Goal: Information Seeking & Learning: Find specific page/section

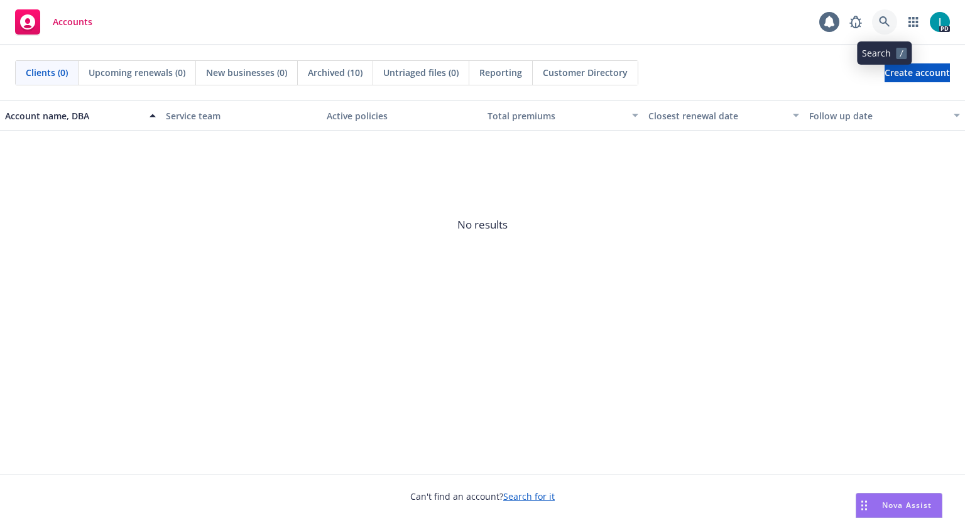
click at [886, 30] on link at bounding box center [884, 21] width 25 height 25
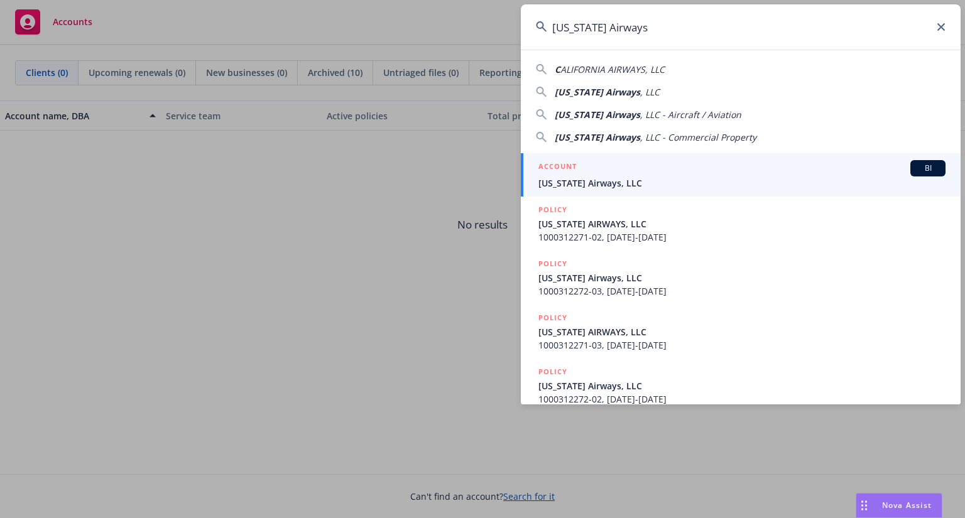
type input "[US_STATE] Airways"
click at [642, 169] on div "ACCOUNT BI" at bounding box center [741, 168] width 407 height 16
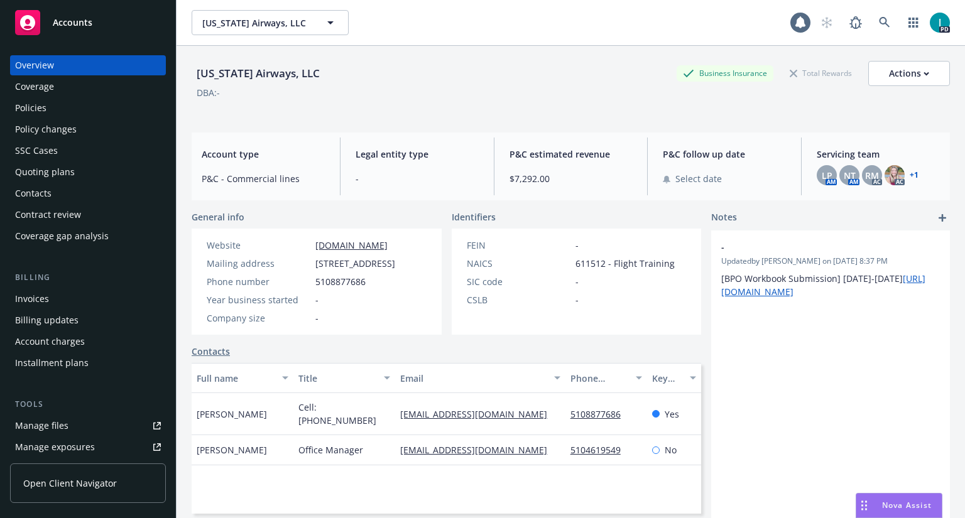
click at [79, 102] on div "Policies" at bounding box center [88, 108] width 146 height 20
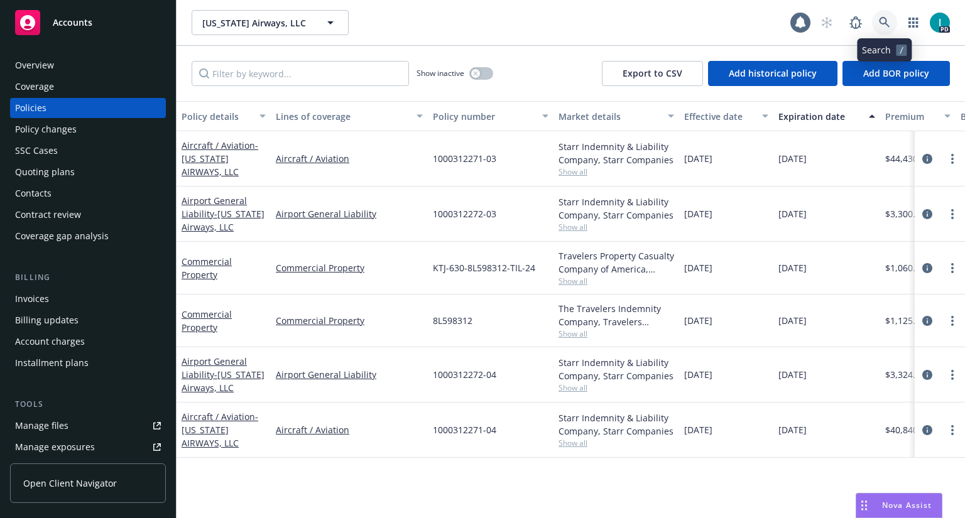
click at [882, 21] on icon at bounding box center [884, 22] width 11 height 11
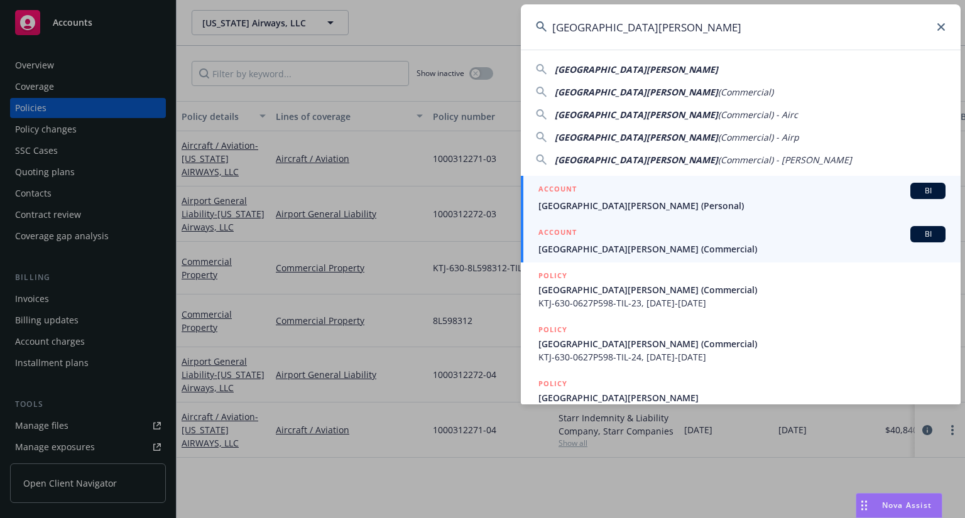
type input "Aviation Museum of Santa Paula"
click at [592, 244] on span "Aviation Museum of Santa Paula (Commercial)" at bounding box center [741, 249] width 407 height 13
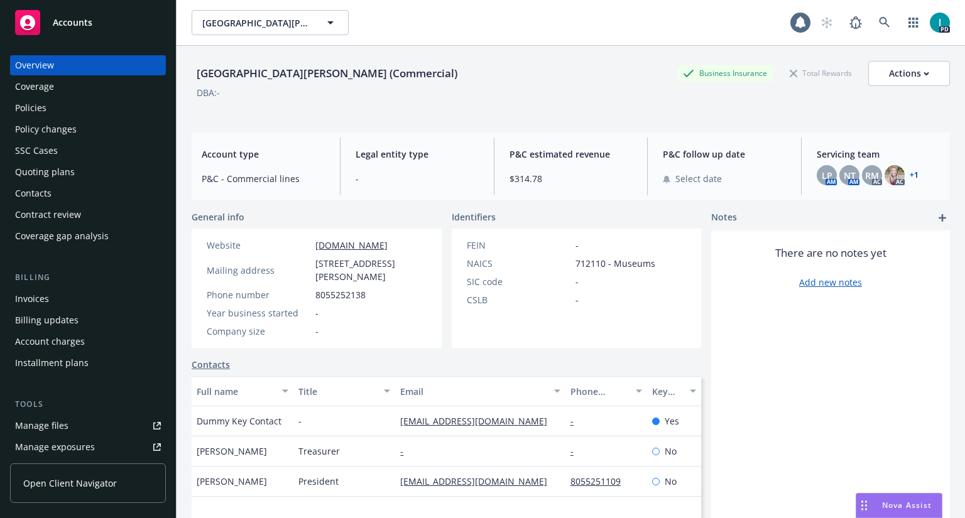
click at [61, 109] on div "Policies" at bounding box center [88, 108] width 146 height 20
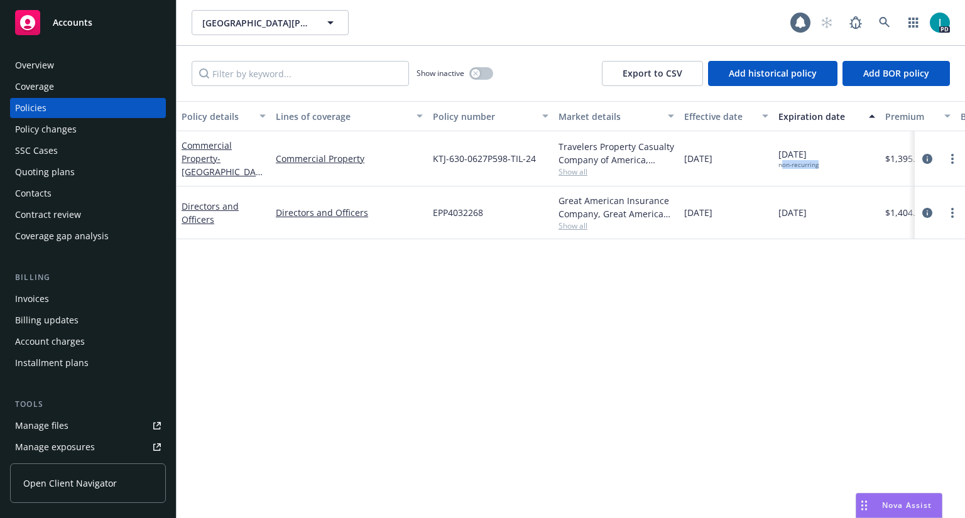
drag, startPoint x: 782, startPoint y: 164, endPoint x: 817, endPoint y: 164, distance: 35.8
click at [817, 164] on div "non-recurring" at bounding box center [798, 165] width 40 height 8
click at [891, 22] on link at bounding box center [884, 22] width 25 height 25
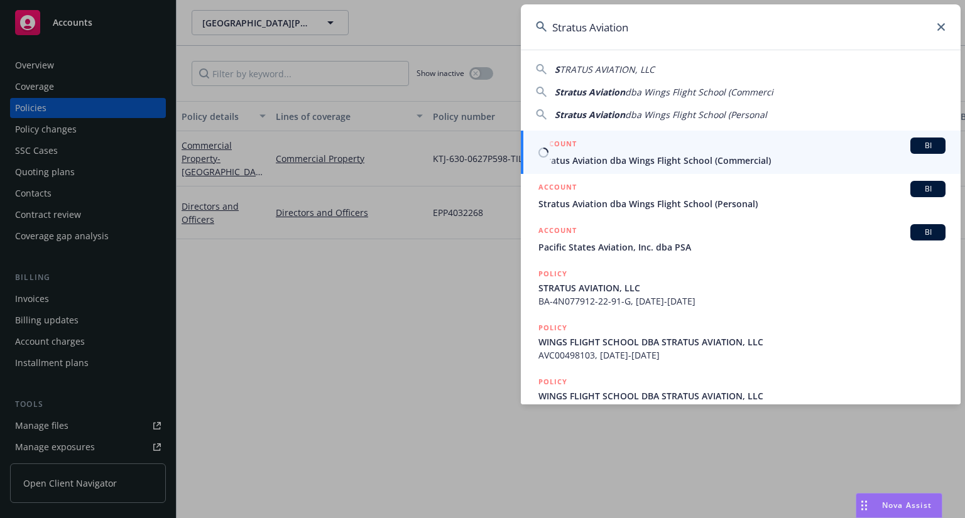
type input "Stratus Aviation"
click at [620, 153] on div "ACCOUNT BI" at bounding box center [741, 146] width 407 height 16
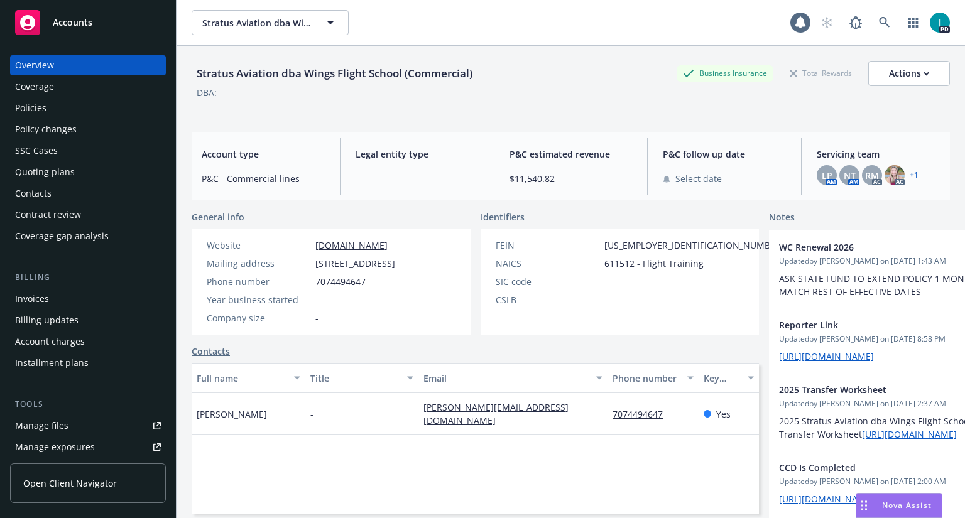
click at [49, 107] on div "Policies" at bounding box center [88, 108] width 146 height 20
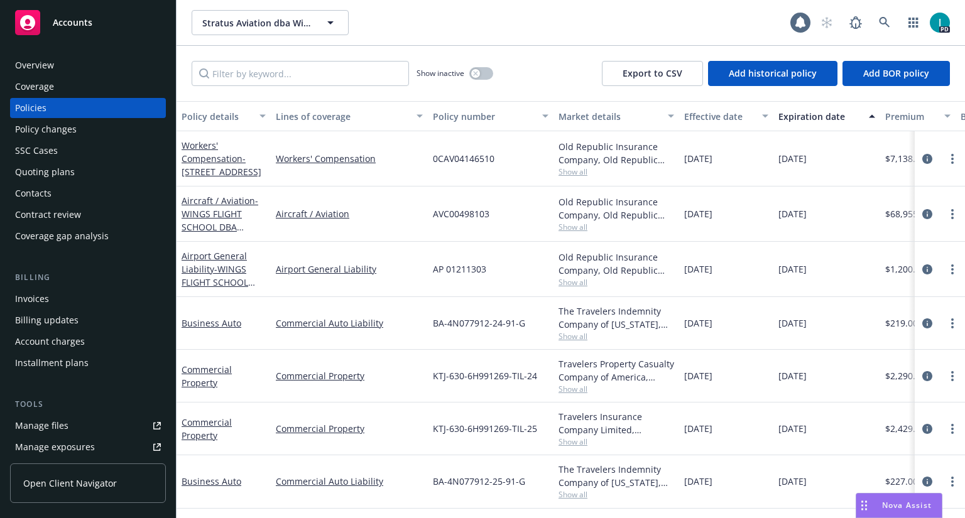
scroll to position [1, 0]
click at [55, 305] on div "Invoices" at bounding box center [88, 299] width 146 height 20
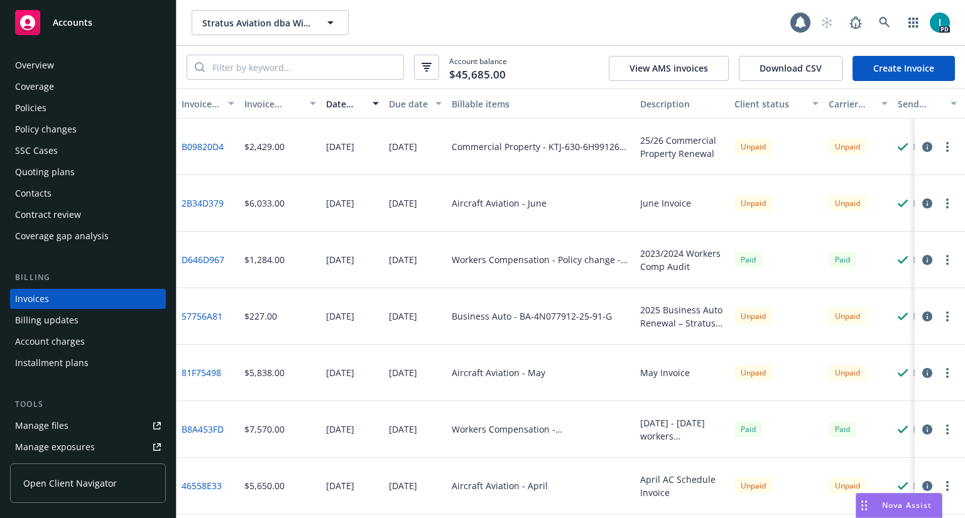
click at [47, 107] on div "Policies" at bounding box center [88, 108] width 146 height 20
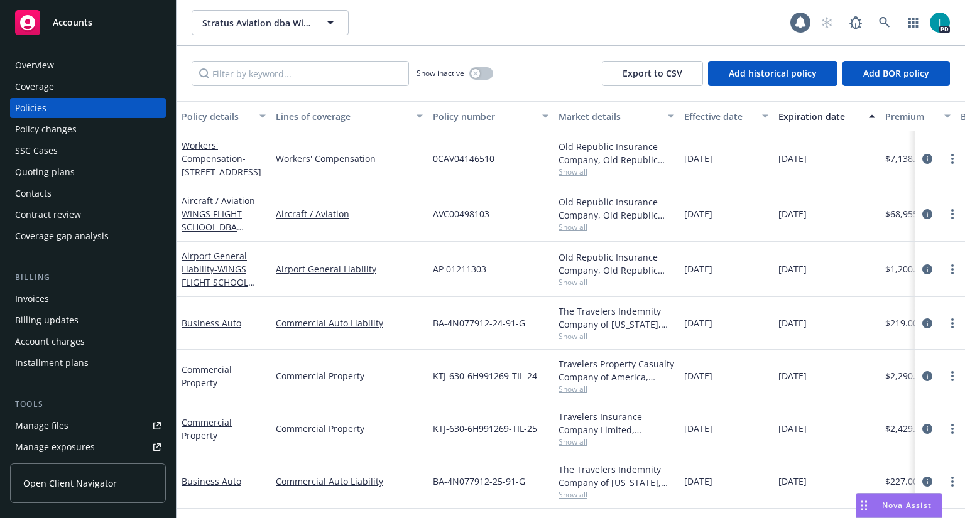
click at [50, 296] on div "Invoices" at bounding box center [88, 299] width 146 height 20
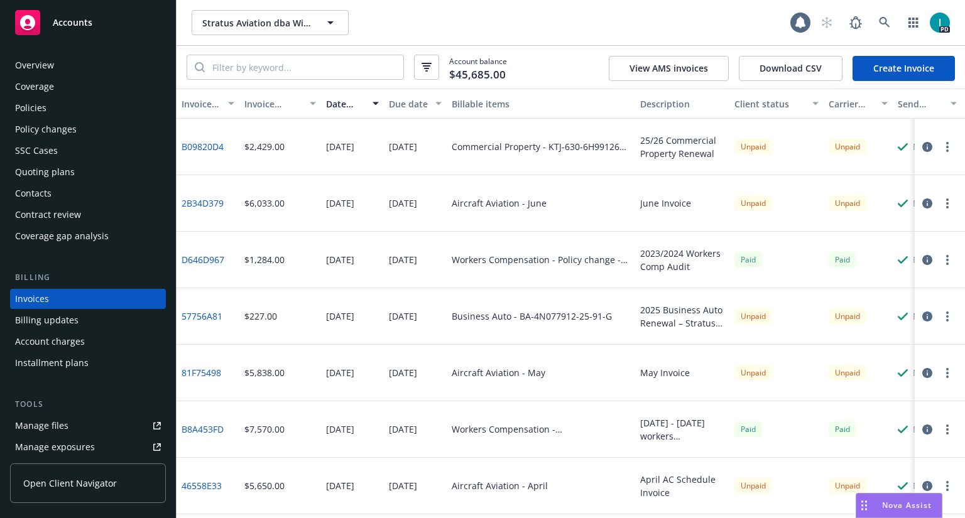
scroll to position [19, 0]
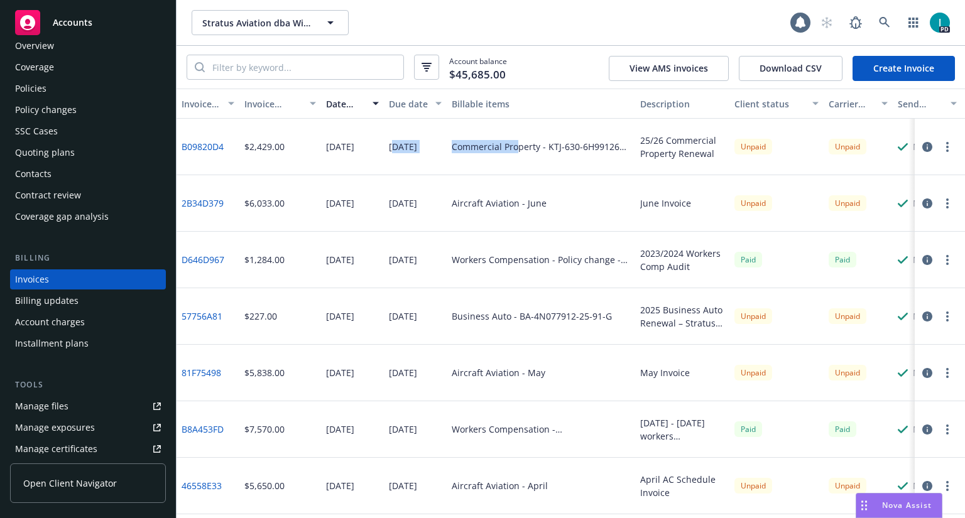
drag, startPoint x: 395, startPoint y: 149, endPoint x: 518, endPoint y: 150, distance: 123.8
click at [518, 150] on div "B09820D4 $2,429.00 08/26/2025 09/01/2025 Commercial Property - KTJ-630-6H991269…" at bounding box center [645, 147] width 936 height 57
click at [519, 153] on div "Commercial Property - KTJ-630-6H991269-TIL-25" at bounding box center [541, 146] width 178 height 13
click at [520, 163] on div "Commercial Property - KTJ-630-6H991269-TIL-25" at bounding box center [541, 147] width 188 height 57
click at [38, 404] on div "Manage files" at bounding box center [41, 406] width 53 height 20
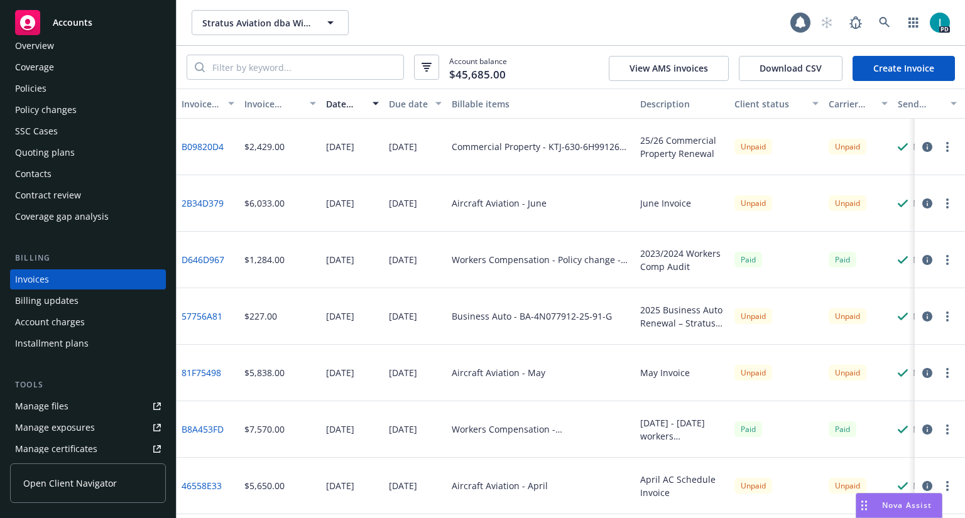
click at [22, 89] on div "Policies" at bounding box center [30, 89] width 31 height 20
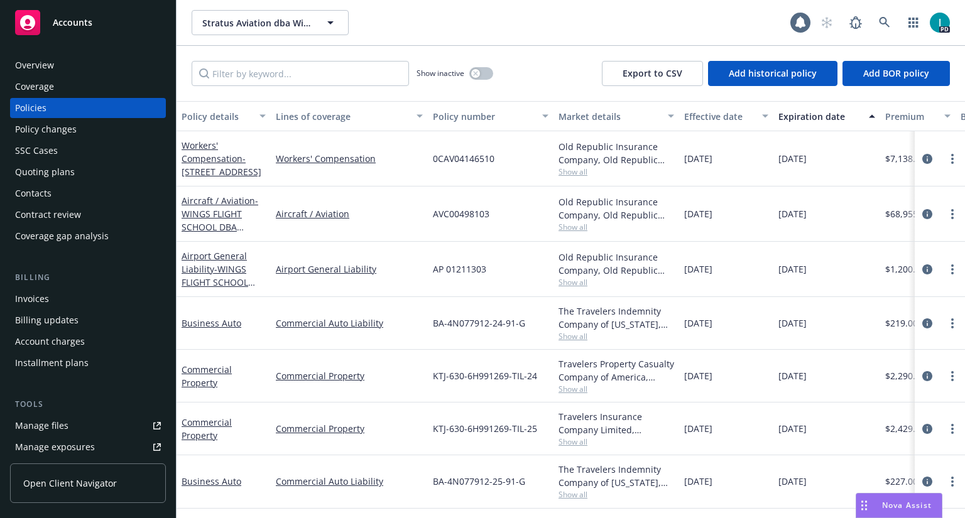
scroll to position [1, 0]
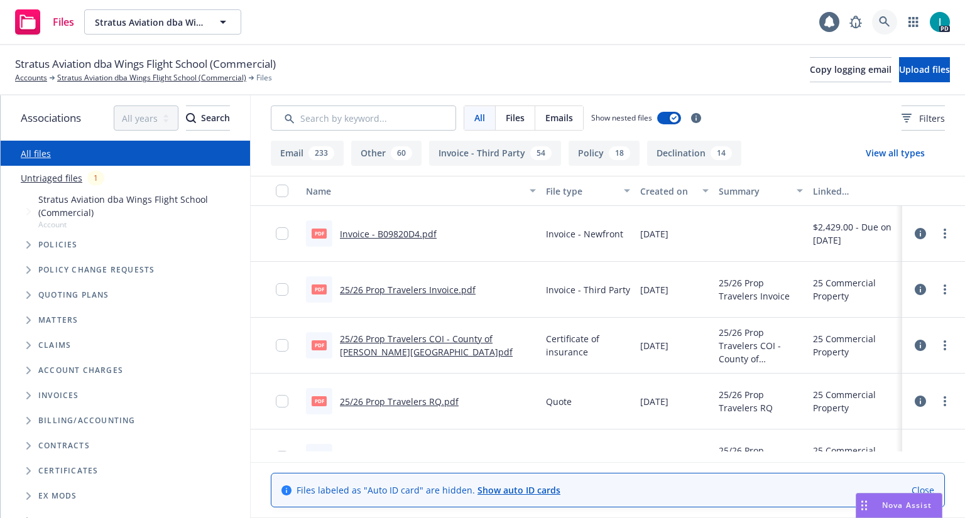
click at [880, 23] on icon at bounding box center [884, 21] width 11 height 11
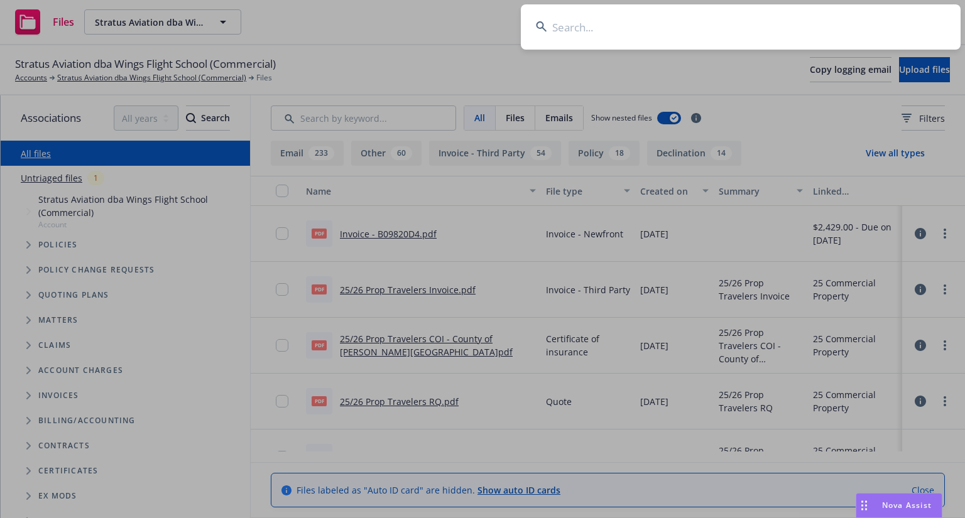
type input "JTS Acquisitions, LLC"
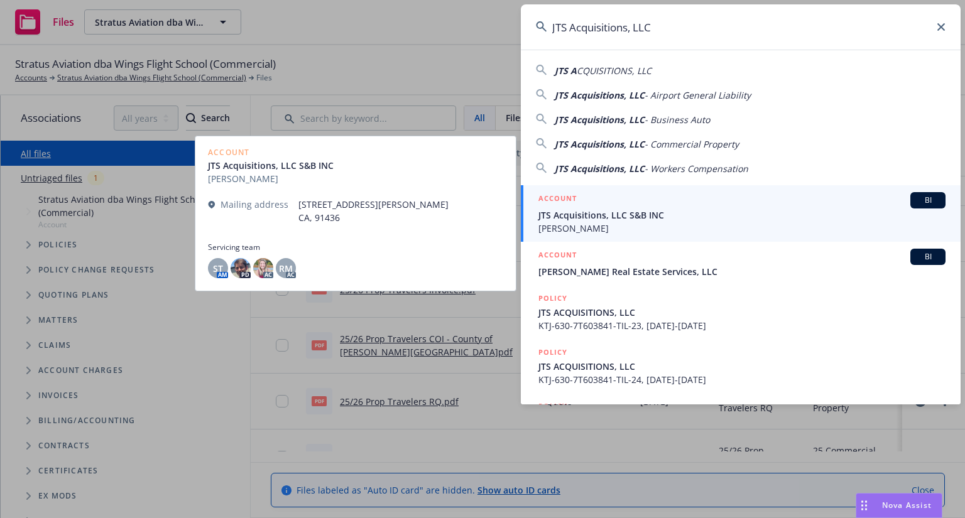
click at [624, 221] on span "JTS Acquisitions, LLC S&B INC" at bounding box center [741, 215] width 407 height 13
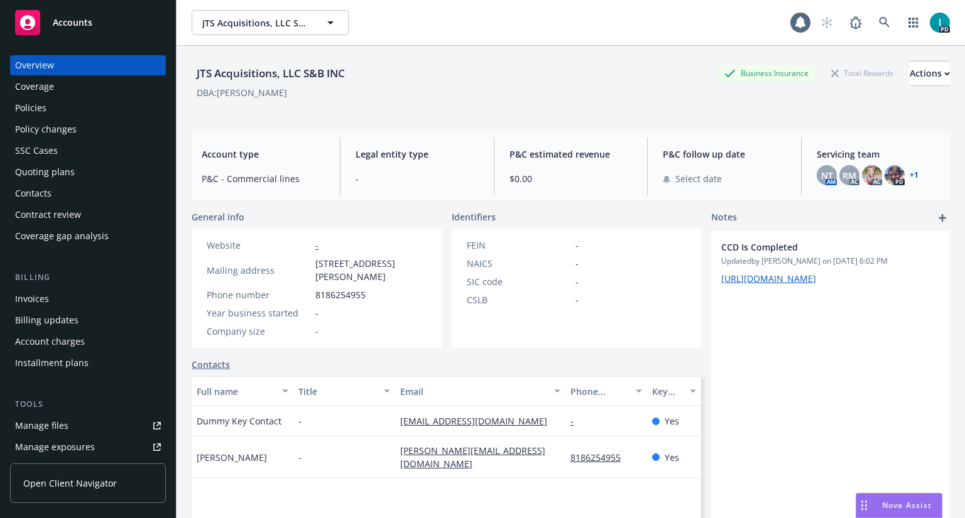
click at [48, 111] on div "Policies" at bounding box center [88, 108] width 146 height 20
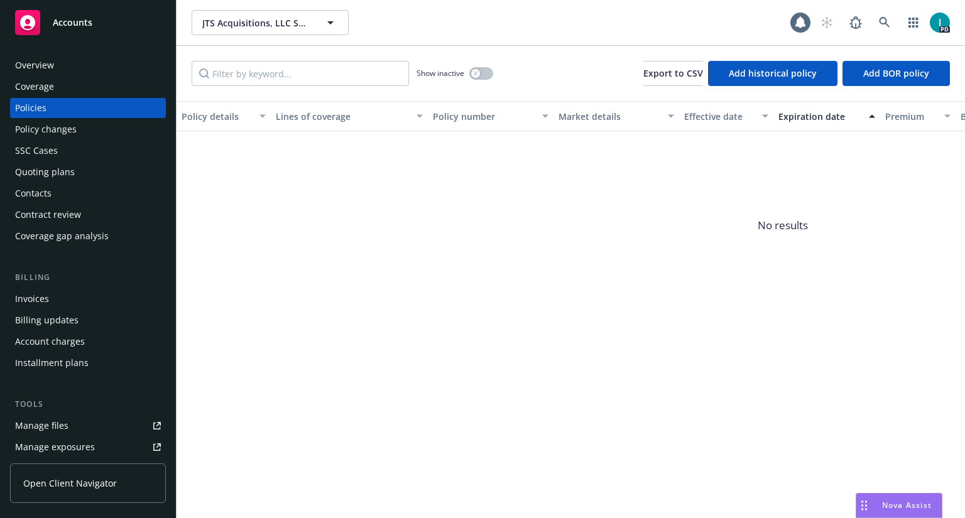
drag, startPoint x: 469, startPoint y: 54, endPoint x: 471, endPoint y: 62, distance: 8.3
click at [469, 56] on div "Show inactive Export to CSV Add historical policy Add BOR policy" at bounding box center [571, 73] width 789 height 55
click at [479, 79] on button "button" at bounding box center [481, 73] width 24 height 13
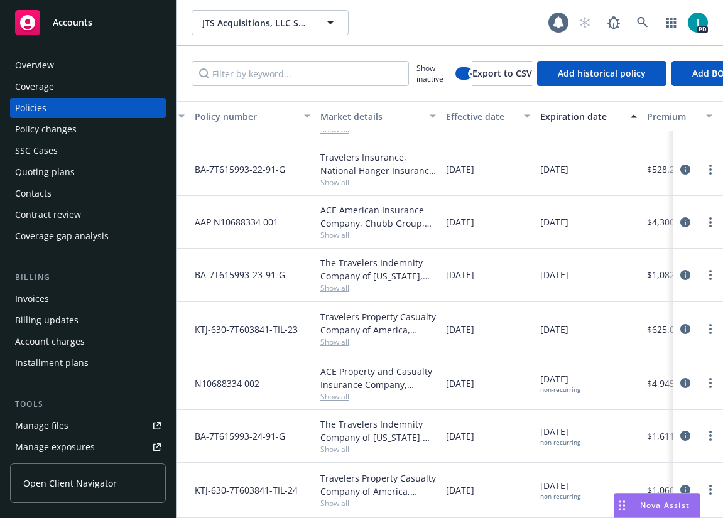
scroll to position [102, 190]
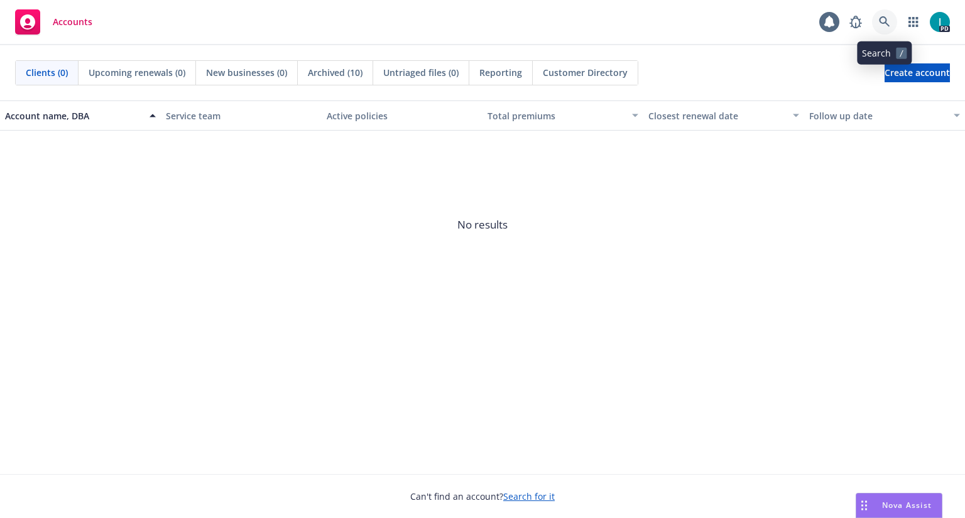
click at [890, 21] on icon at bounding box center [884, 21] width 11 height 11
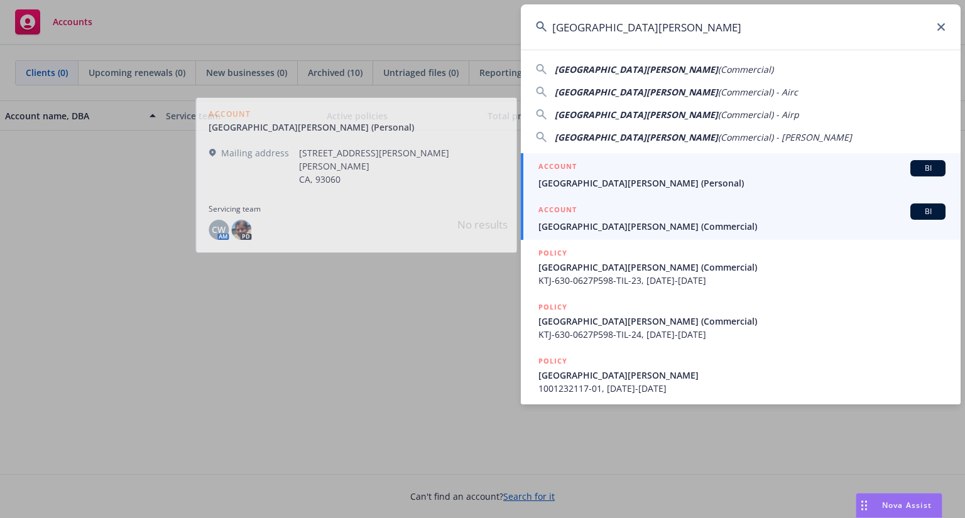
type input "Aviation Museum of Santa Paula"
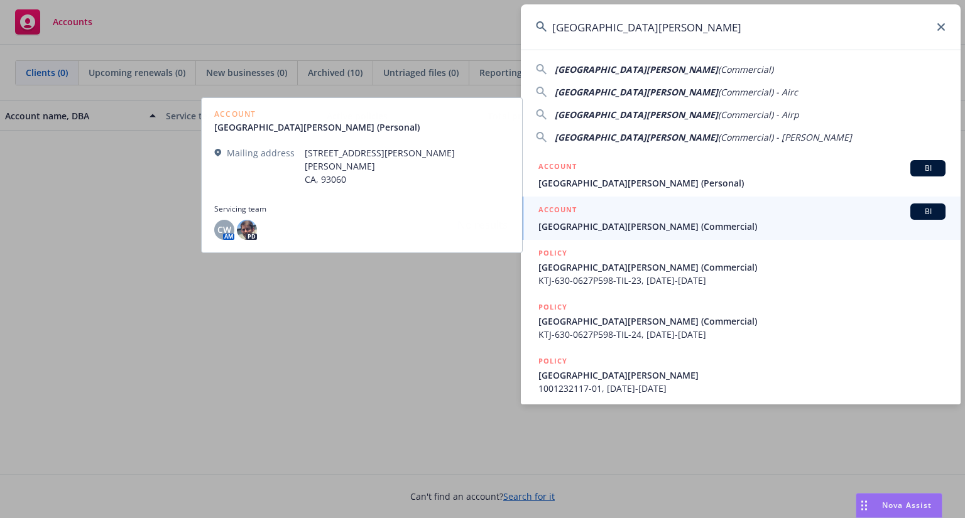
click at [602, 236] on link "ACCOUNT BI Aviation Museum of Santa Paula (Commercial)" at bounding box center [741, 218] width 440 height 43
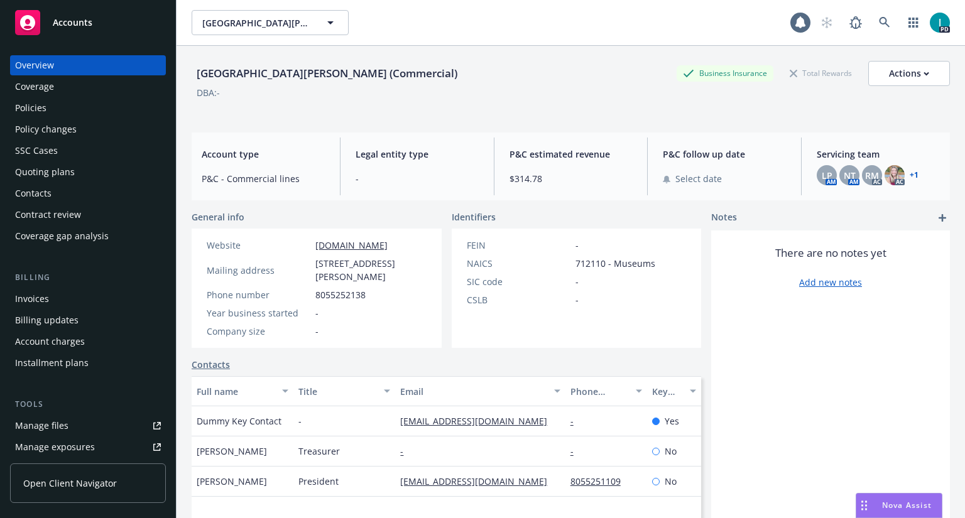
click at [74, 99] on div "Policies" at bounding box center [88, 108] width 146 height 20
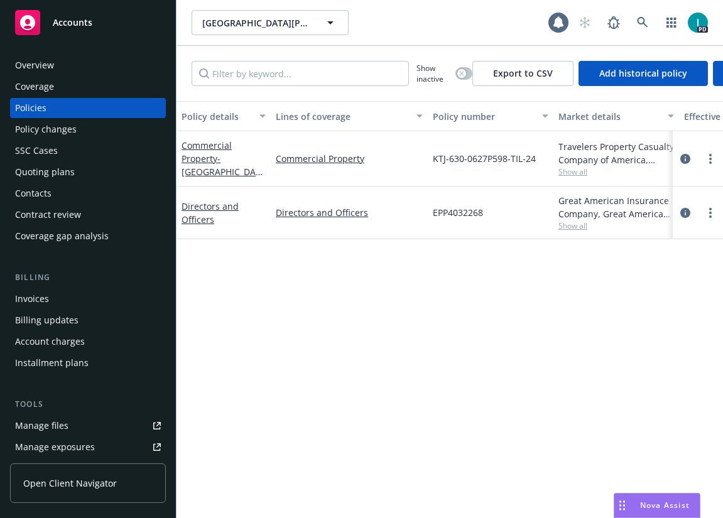
scroll to position [11, 0]
drag, startPoint x: 428, startPoint y: 507, endPoint x: 540, endPoint y: 506, distance: 111.8
click at [540, 506] on div "Policy details Lines of coverage Policy number Market details Effective date Ex…" at bounding box center [450, 309] width 547 height 417
click at [539, 376] on div "Policy details Lines of coverage Policy number Market details Effective date Ex…" at bounding box center [450, 309] width 547 height 417
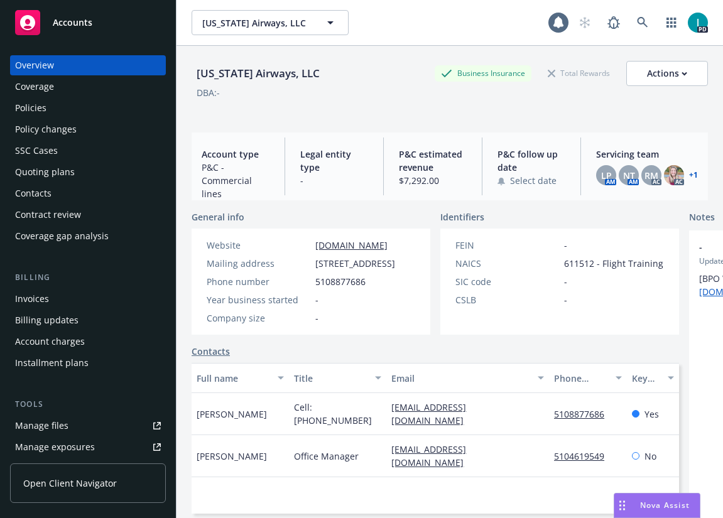
click at [340, 102] on div "[US_STATE] Airways, LLC Business Insurance Total Rewards Actions DBA: -" at bounding box center [450, 87] width 516 height 52
click at [79, 101] on div "Policies" at bounding box center [88, 108] width 146 height 20
